Goal: Transaction & Acquisition: Purchase product/service

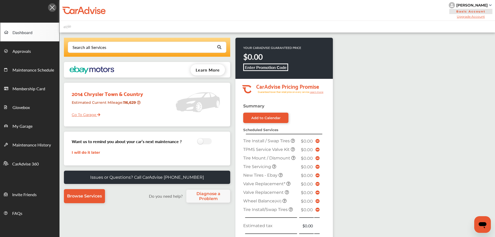
click at [177, 53] on div "Search all Services Looking for something we don’t seem to have? Contact us." at bounding box center [147, 47] width 166 height 19
click at [177, 50] on input "text" at bounding box center [145, 47] width 155 height 10
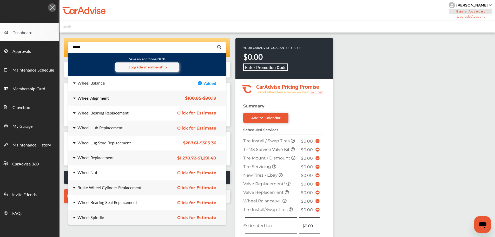
type input "*****"
click at [144, 101] on div "Wheel Alignment $108.85 - $90.19 Wheel Alignment $108.85 - $90.19" at bounding box center [147, 98] width 166 height 15
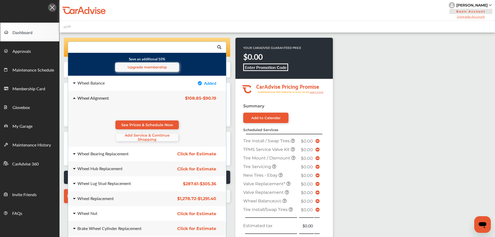
click at [152, 137] on span "Add Service & Continue Shopping" at bounding box center [147, 137] width 62 height 8
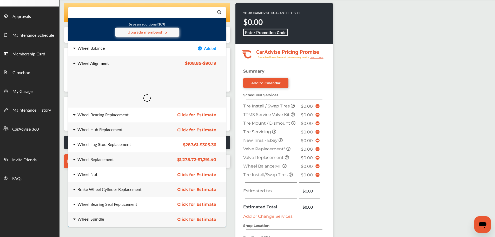
scroll to position [142, 0]
